Goal: Transaction & Acquisition: Purchase product/service

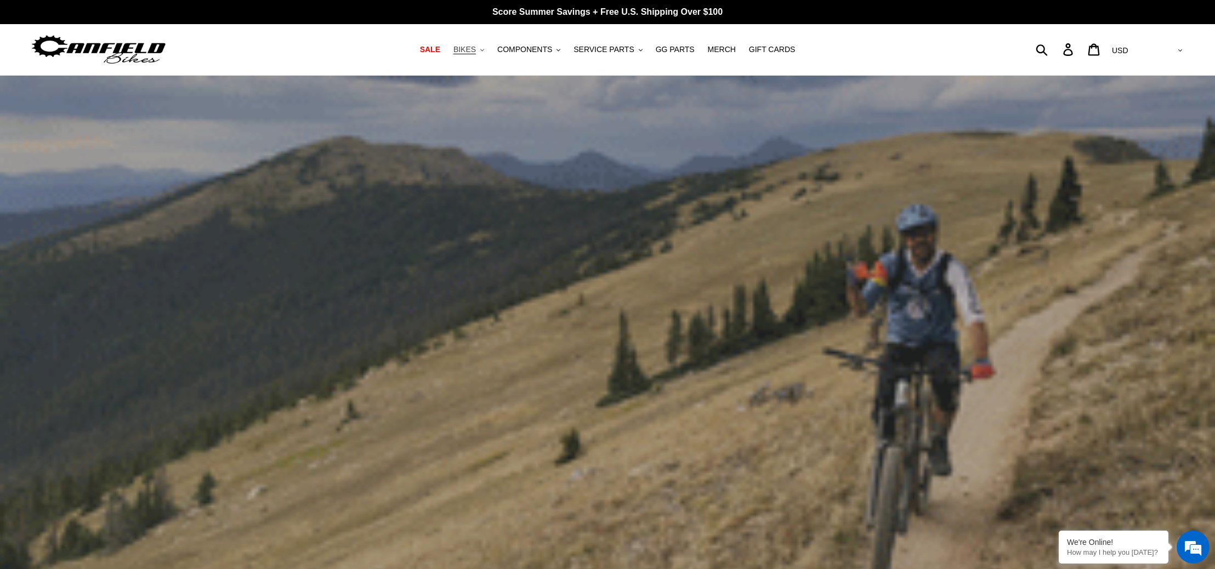
click at [463, 47] on span "BIKES" at bounding box center [465, 49] width 22 height 9
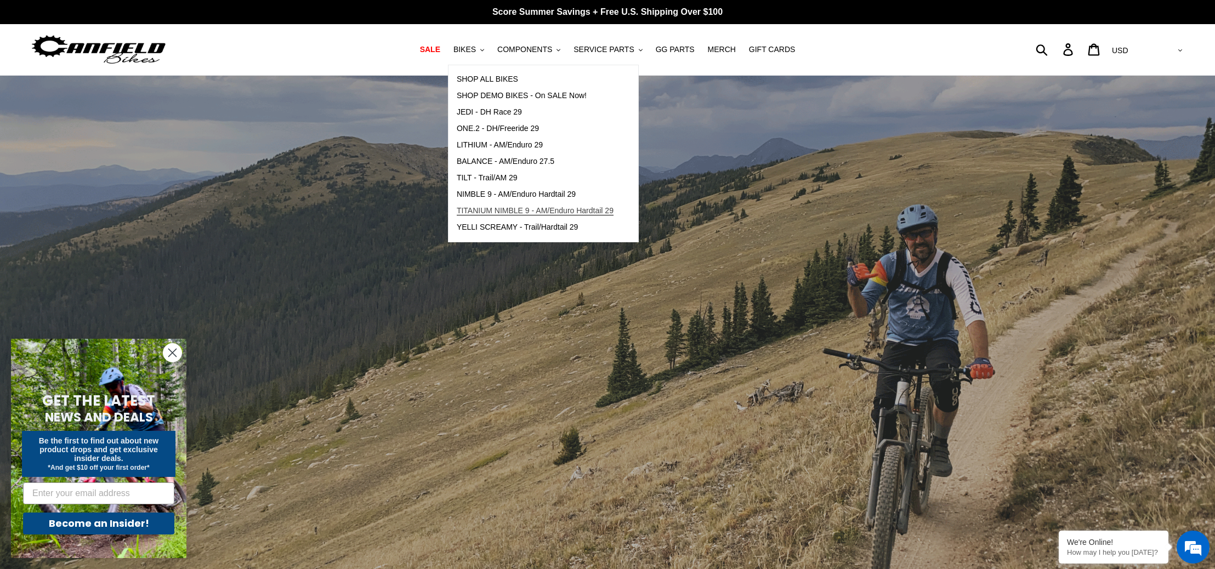
click at [482, 210] on span "TITANIUM NIMBLE 9 - AM/Enduro Hardtail 29" at bounding box center [535, 210] width 157 height 9
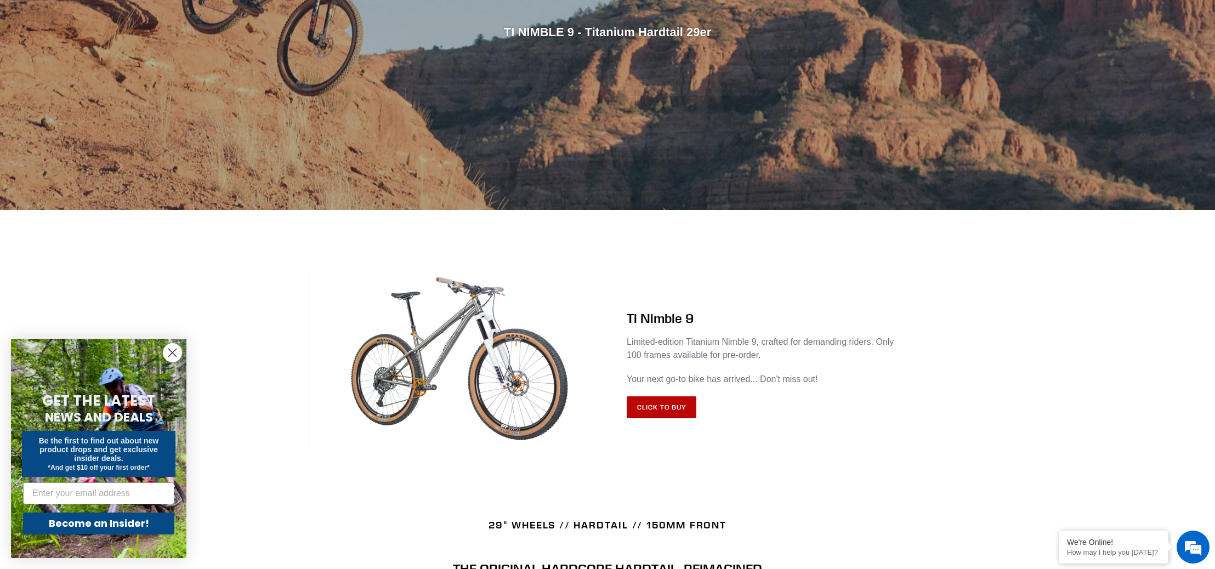
click at [653, 403] on link "Click to Buy" at bounding box center [662, 408] width 70 height 22
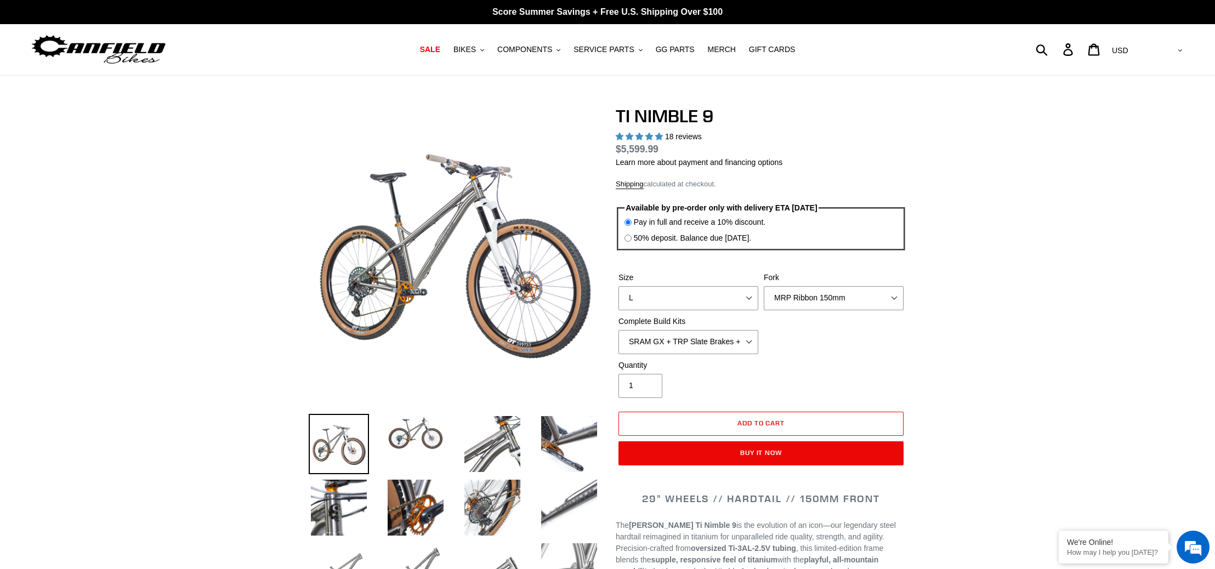
select select "highest-rating"
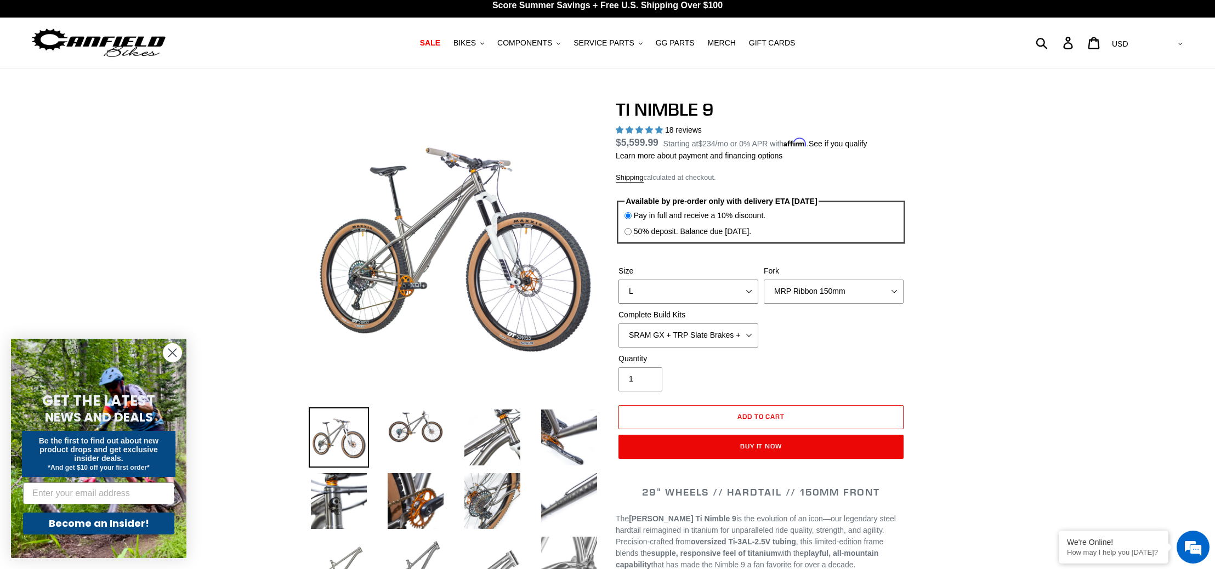
select select "XL / XXL (Specify at checkout)"
click option "XL / XXL (Specify at checkout)" at bounding box center [0, 0] width 0 height 0
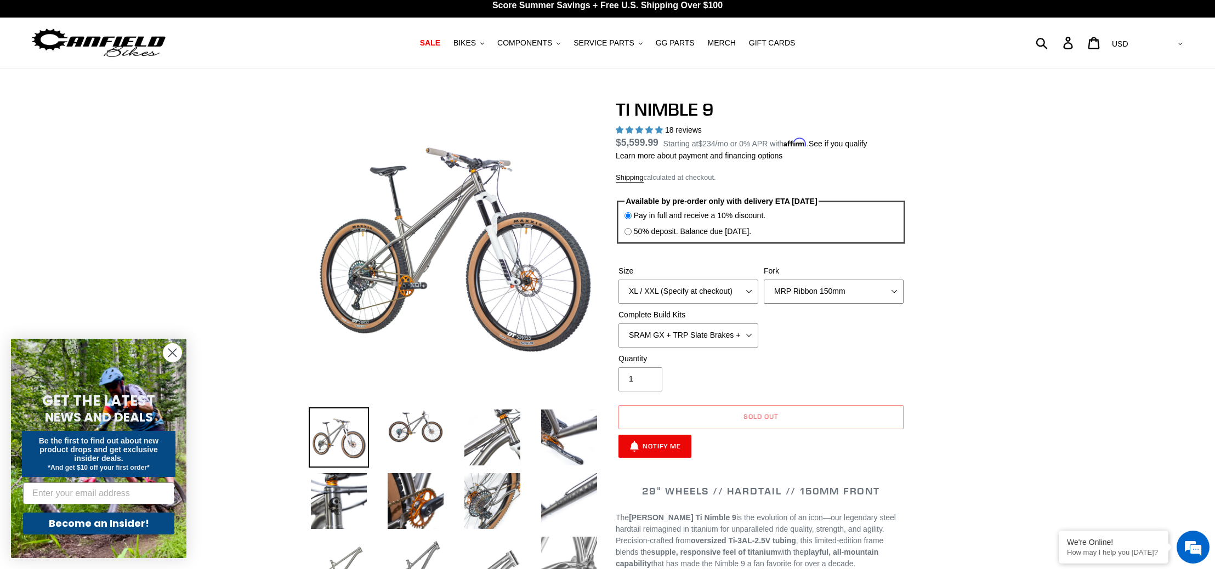
scroll to position [6, 0]
select select "SRAM XO + Guide Brakes + Rotors + Atomik AL Wheels"
click option "SRAM XO + Guide Brakes + Rotors + Atomik AL Wheels" at bounding box center [0, 0] width 0 height 0
select select "Fork - None"
click option "Fork - None" at bounding box center [0, 0] width 0 height 0
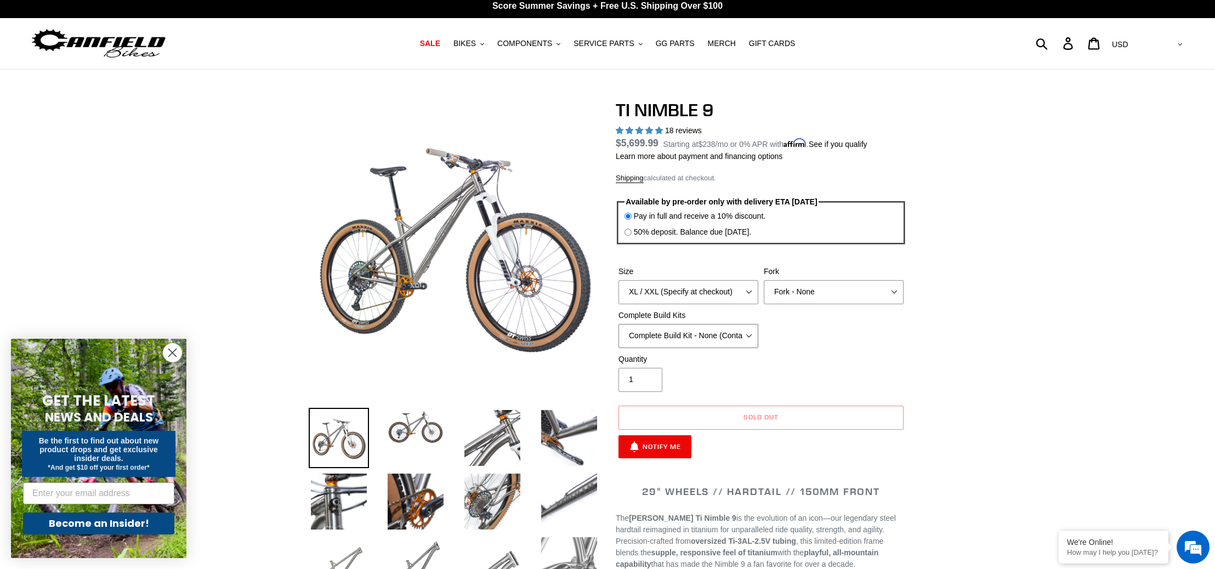
click option "Complete Build Kit - None (Contact us for Custom Builds)" at bounding box center [0, 0] width 0 height 0
click option "SHIMANO XTR + HOPE Brakes + DT Swiss Carbon Wheels" at bounding box center [0, 0] width 0 height 0
select select "Complete Build Kit - None (Contact us for Custom Builds)"
click option "Complete Build Kit - None (Contact us for Custom Builds)" at bounding box center [0, 0] width 0 height 0
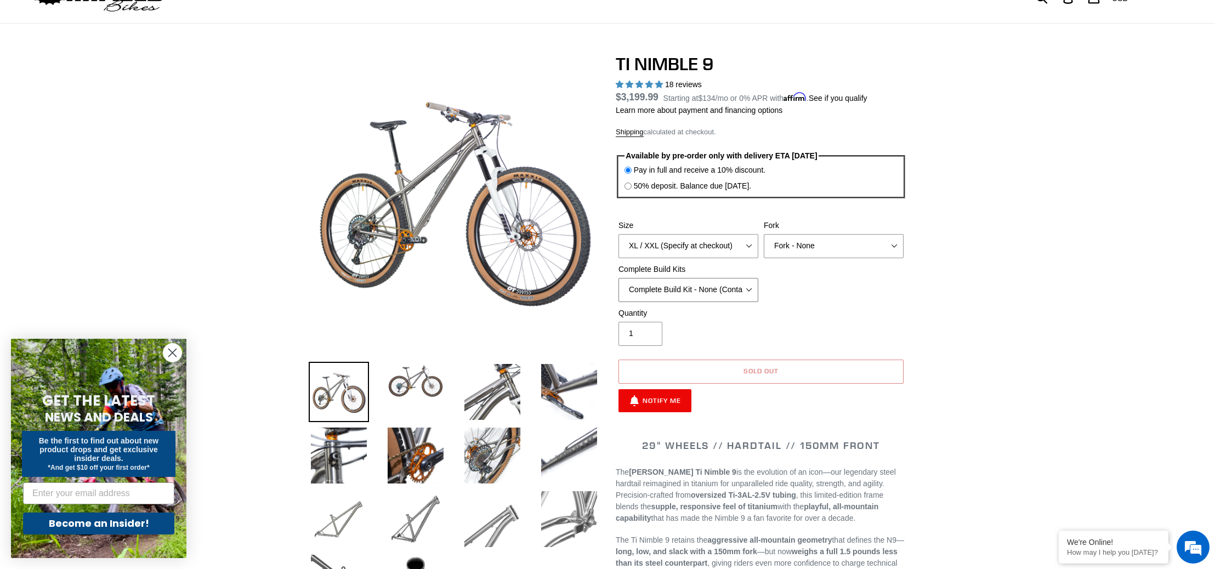
scroll to position [56, 0]
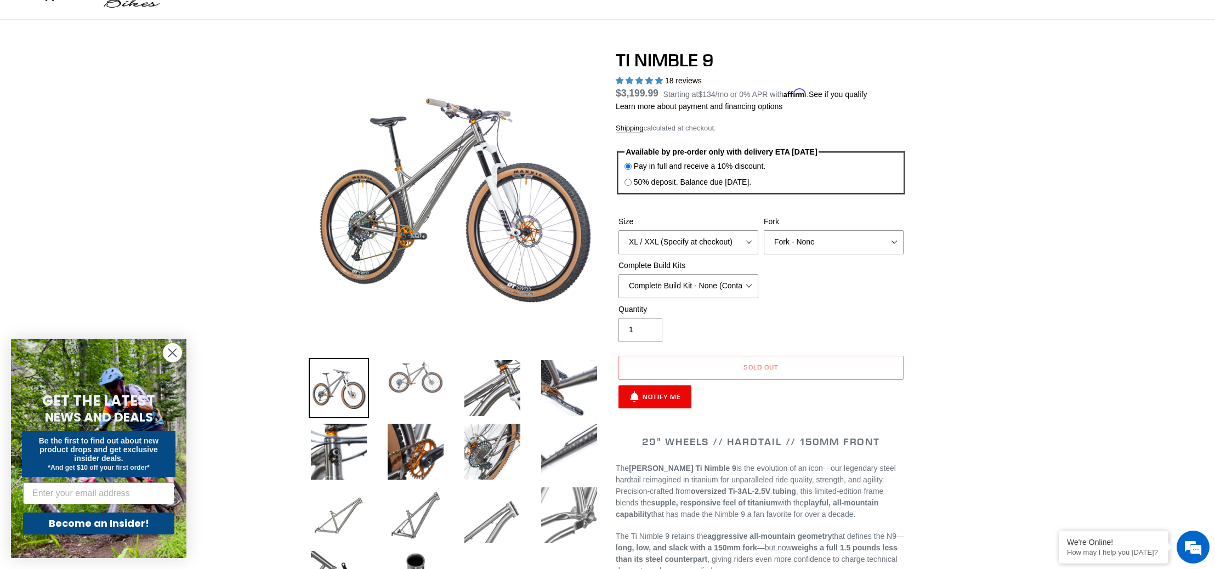
click at [406, 377] on img at bounding box center [416, 377] width 60 height 38
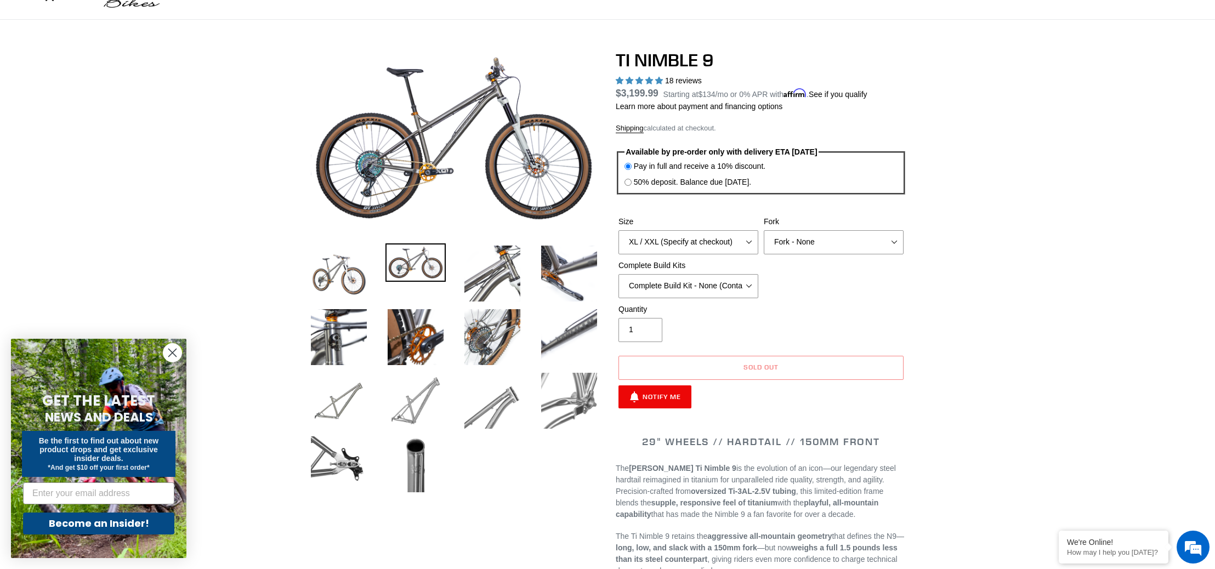
scroll to position [58, 0]
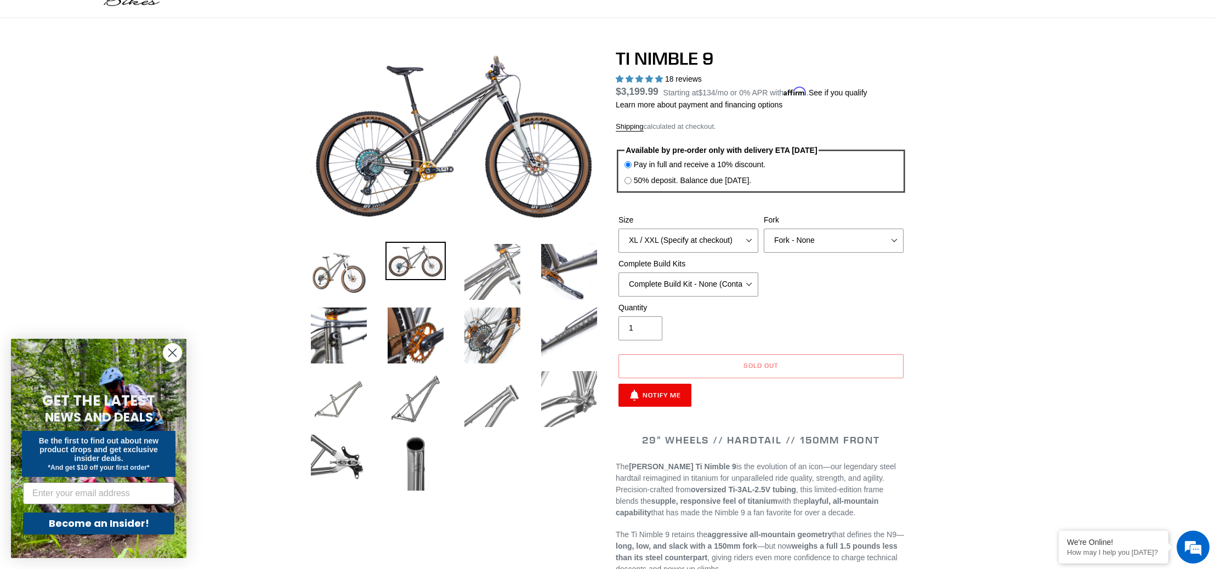
click at [491, 268] on img at bounding box center [492, 272] width 60 height 60
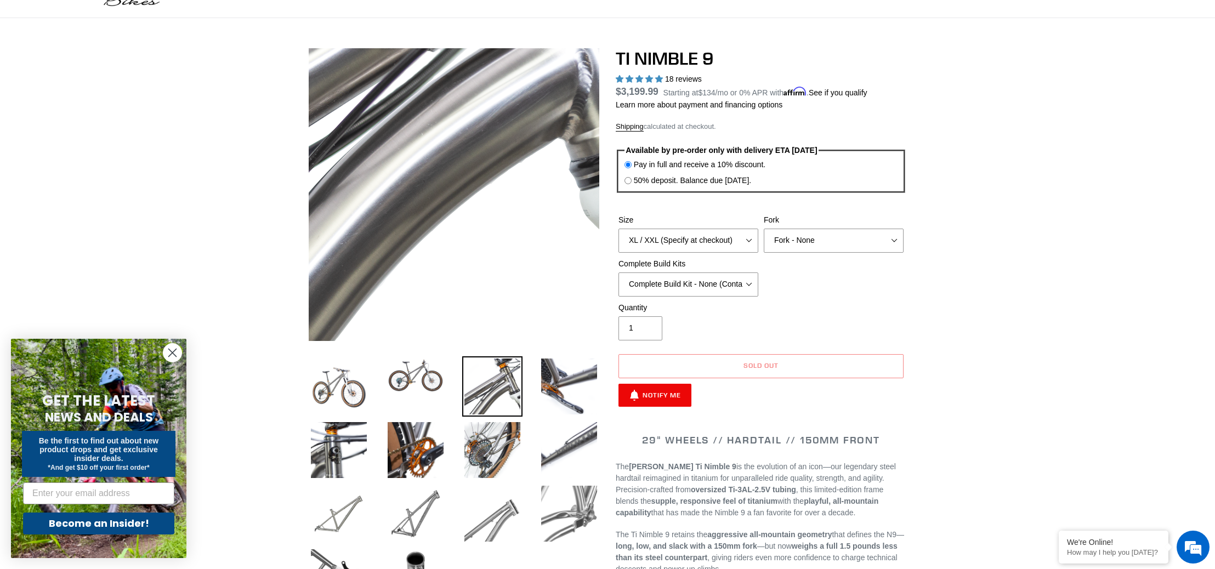
scroll to position [57, 0]
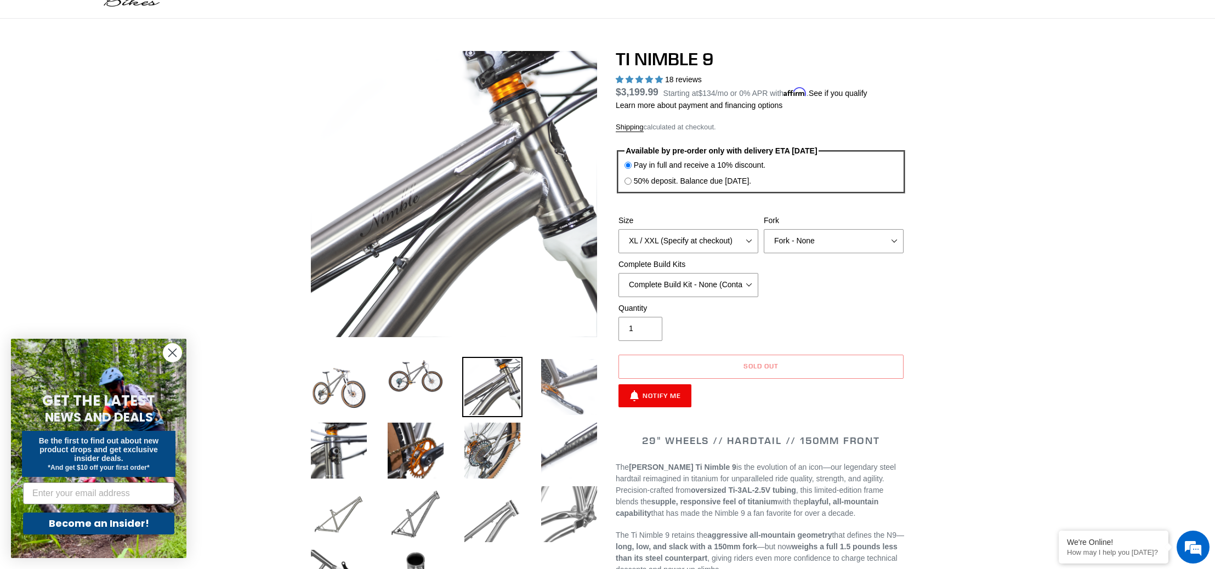
click at [571, 366] on img at bounding box center [569, 387] width 60 height 60
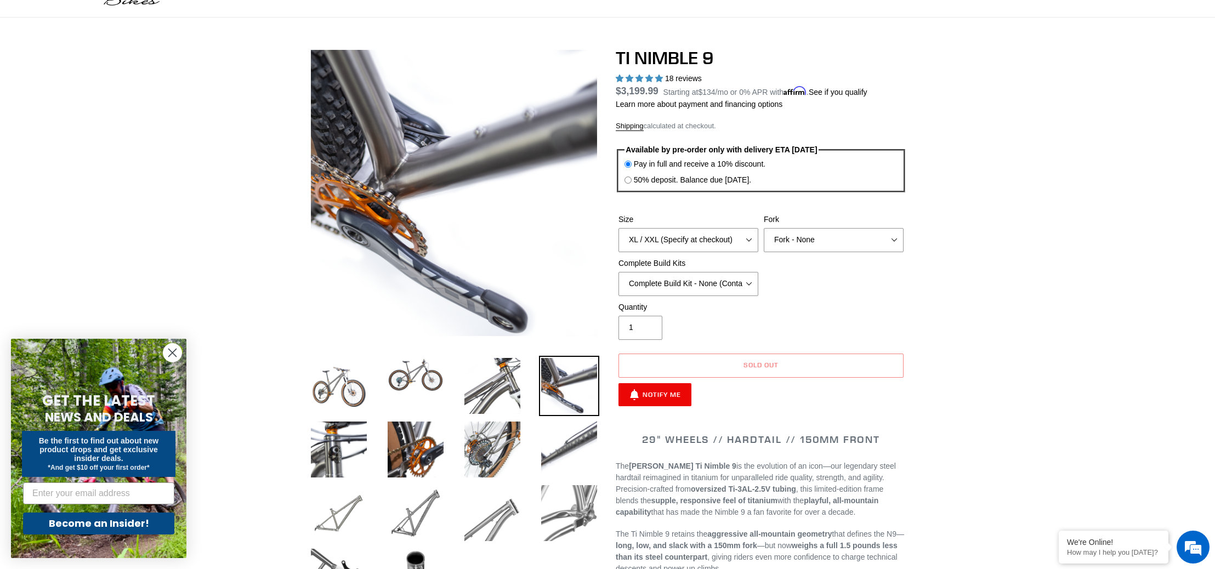
scroll to position [59, 0]
click at [356, 507] on img at bounding box center [339, 513] width 60 height 60
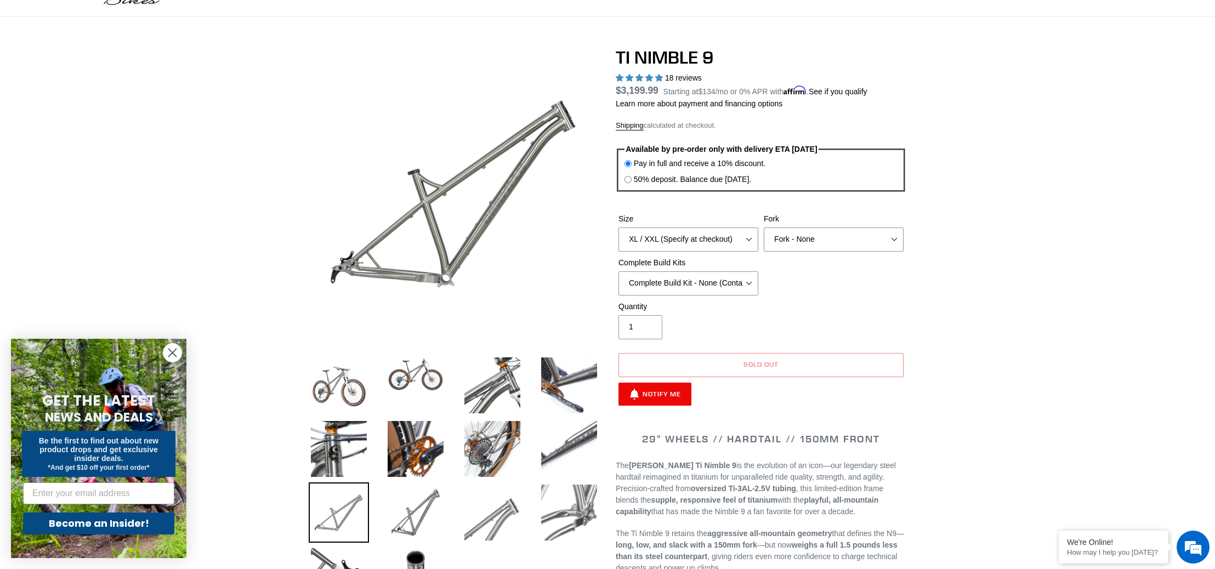
scroll to position [61, 0]
